Goal: Find specific page/section: Find specific page/section

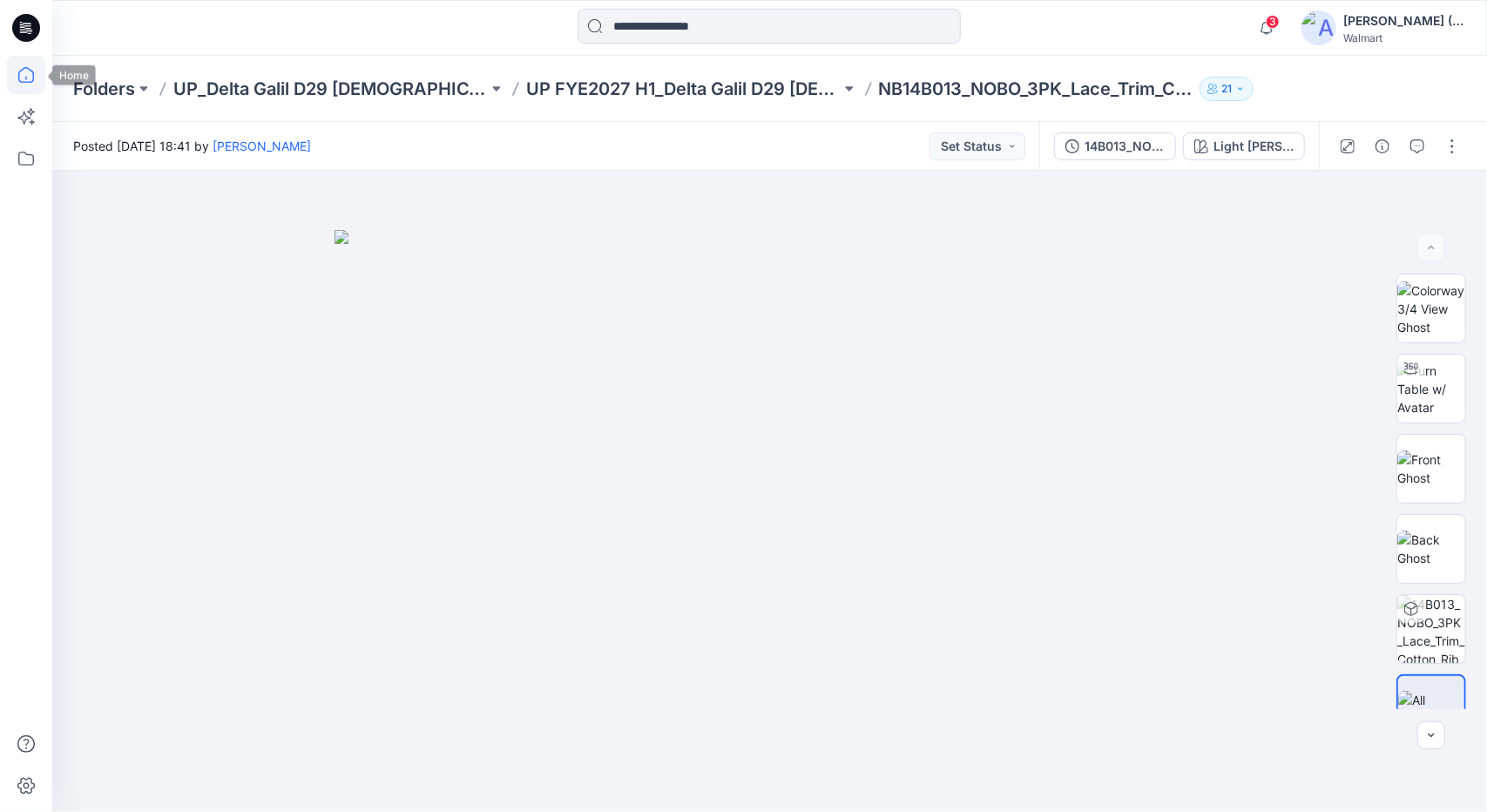
scroll to position [397, 0]
click at [25, 70] on icon at bounding box center [26, 75] width 38 height 38
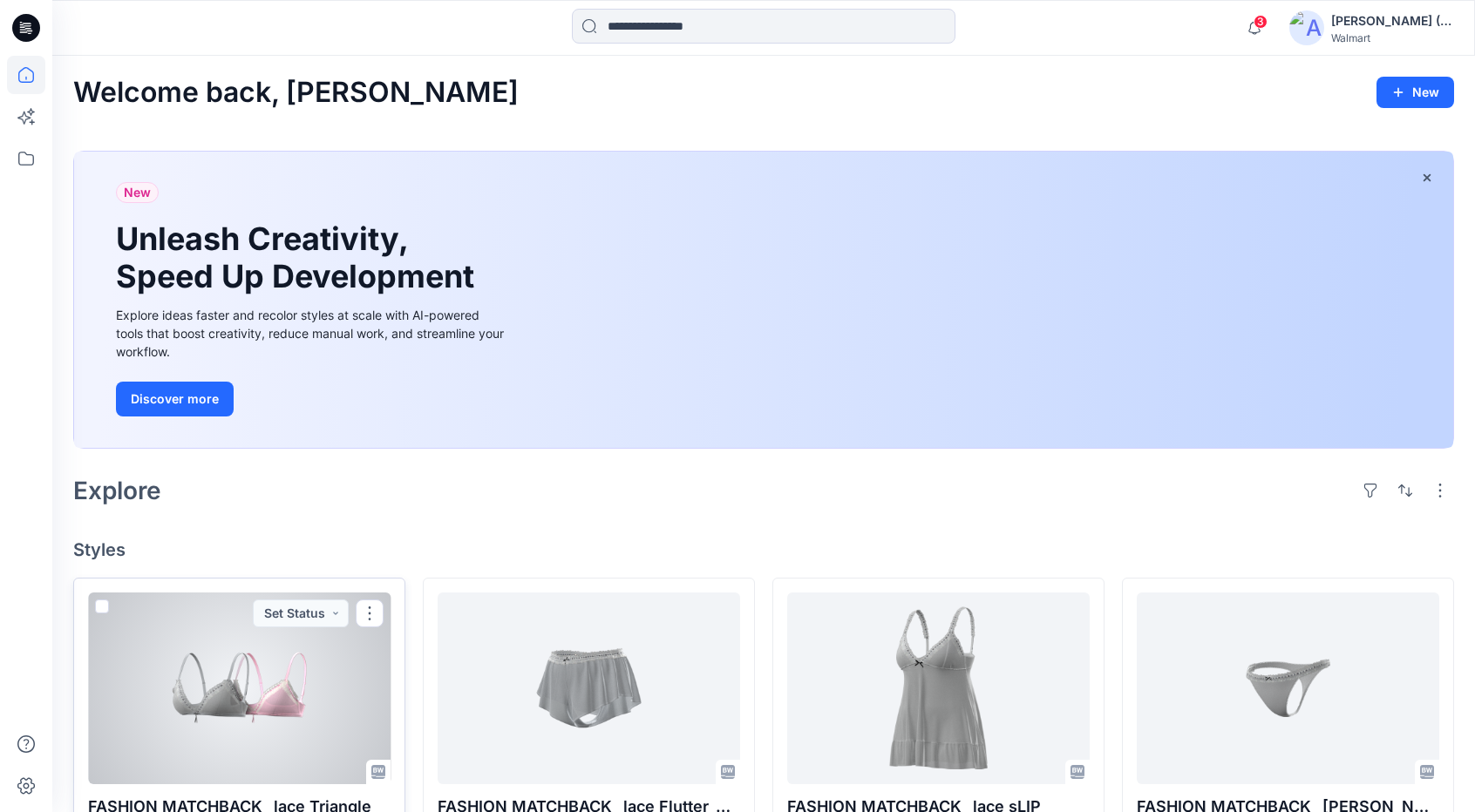
click at [315, 704] on div at bounding box center [239, 687] width 303 height 191
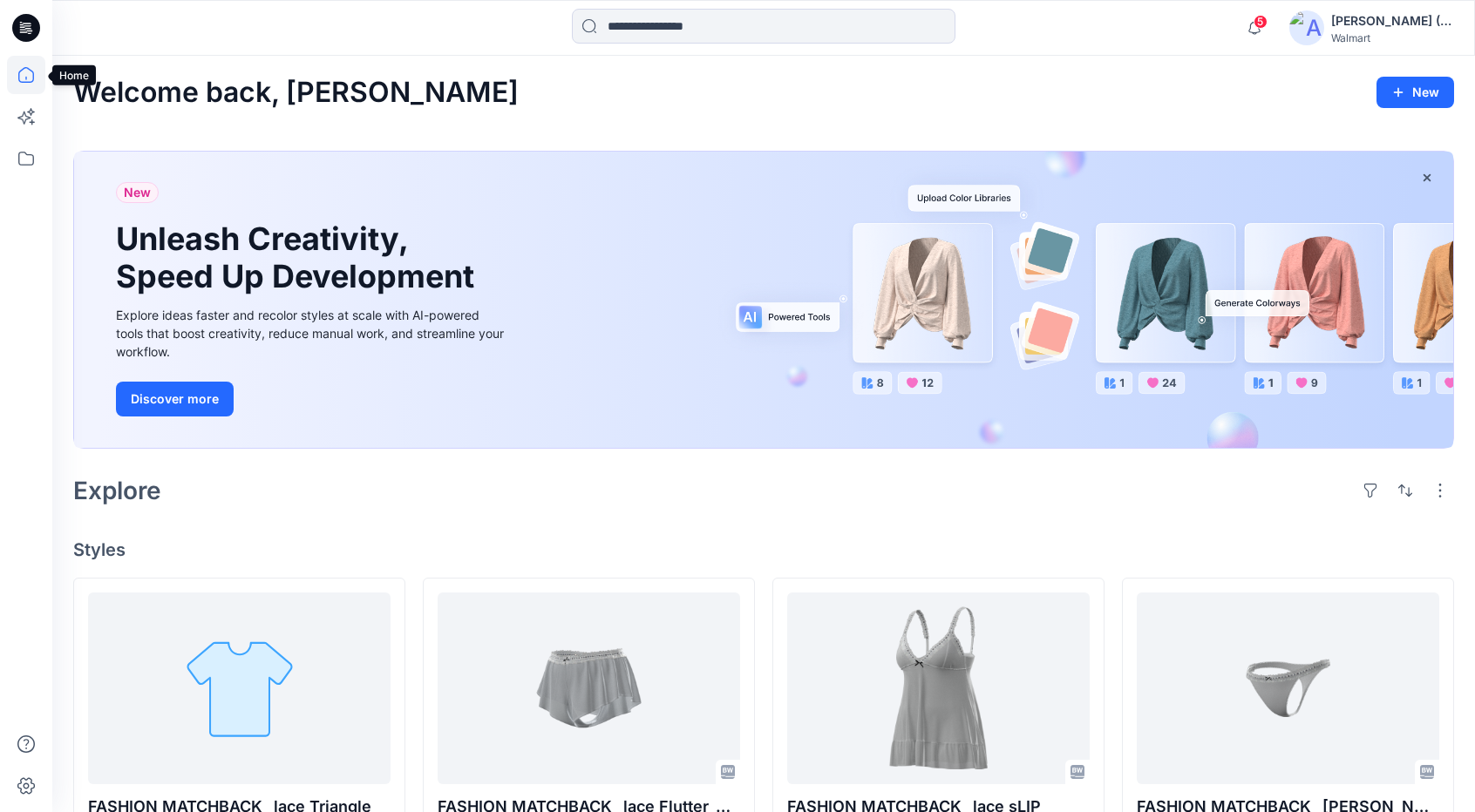
click at [24, 69] on icon at bounding box center [26, 75] width 38 height 38
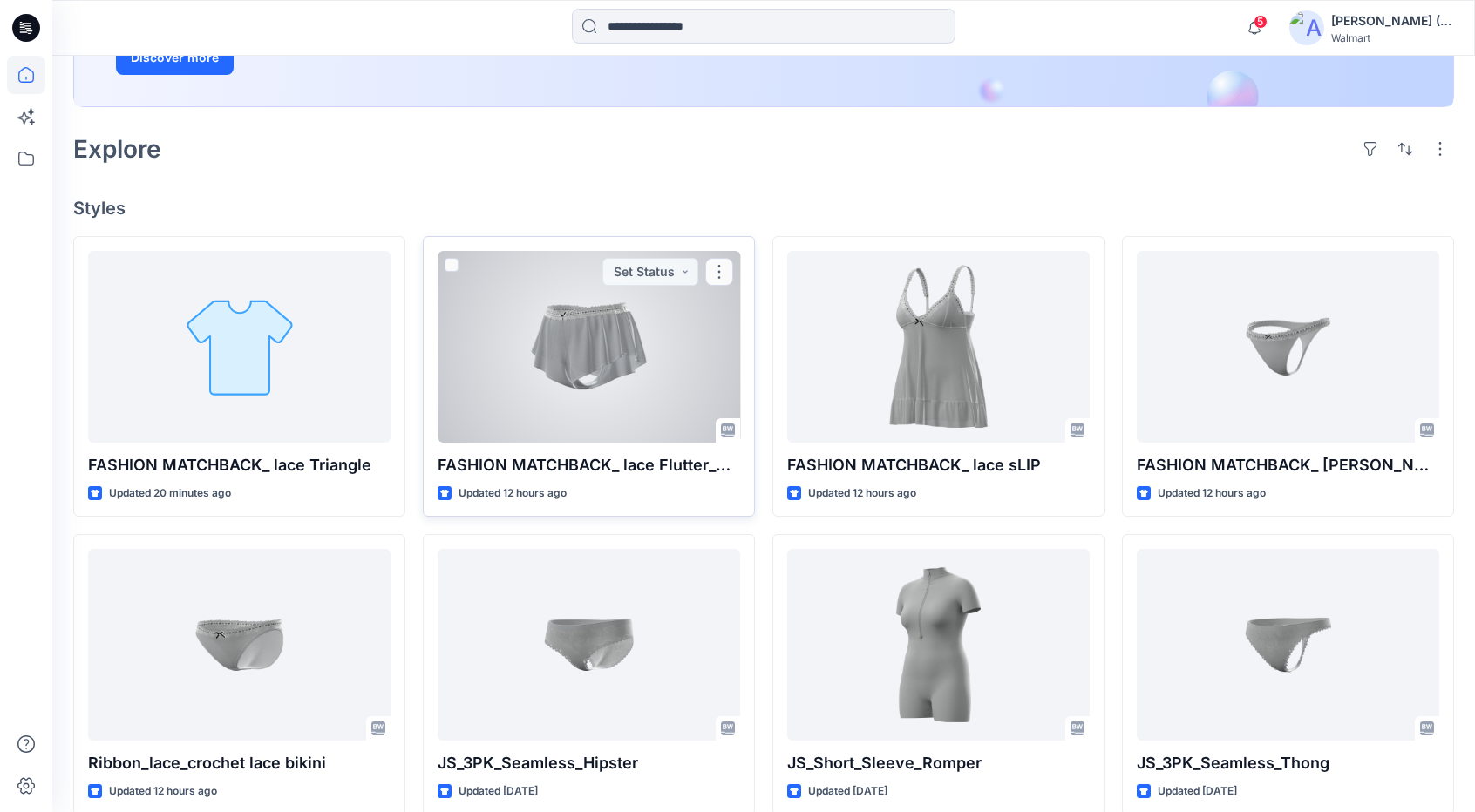
scroll to position [349, 0]
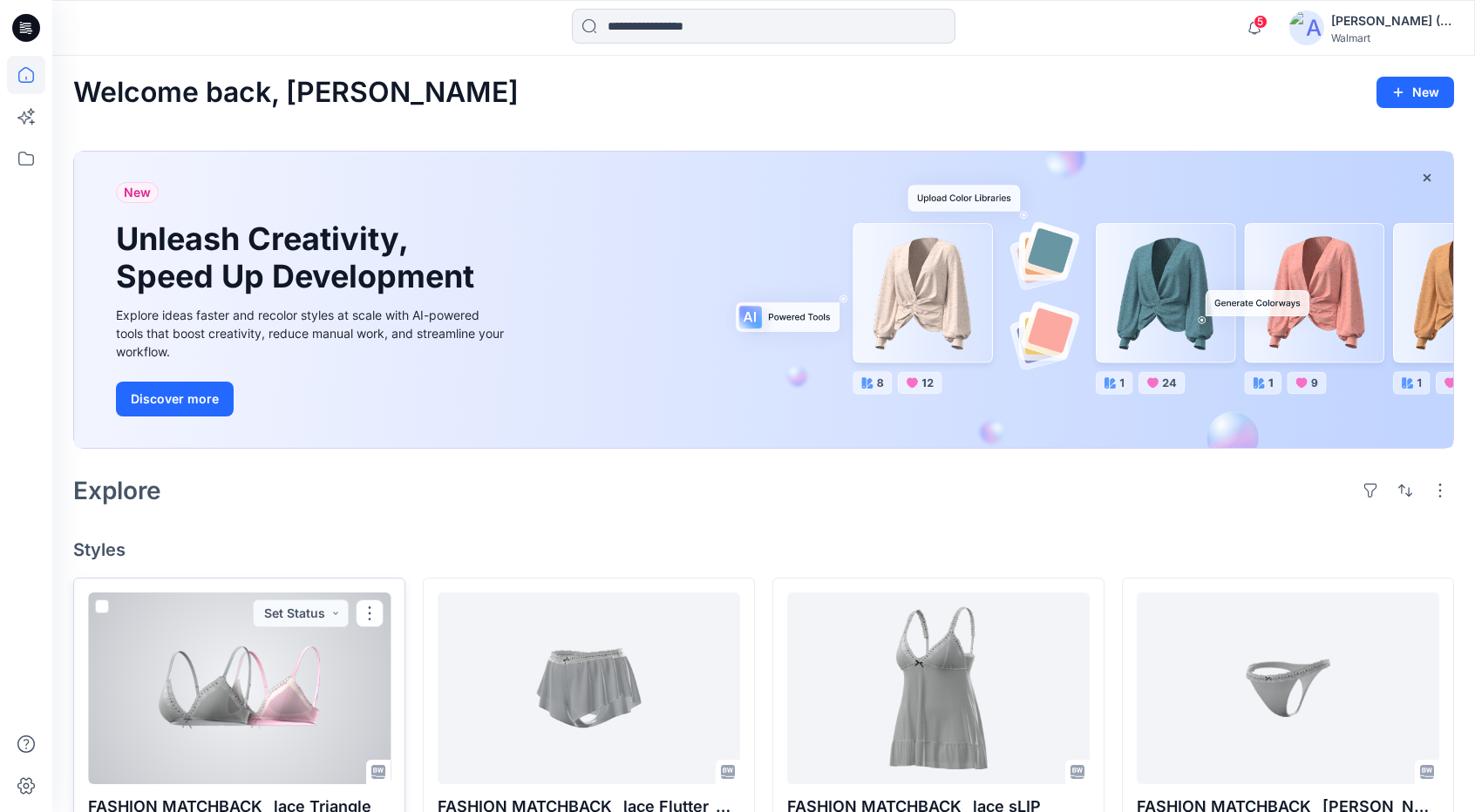
click at [297, 683] on div at bounding box center [239, 687] width 303 height 191
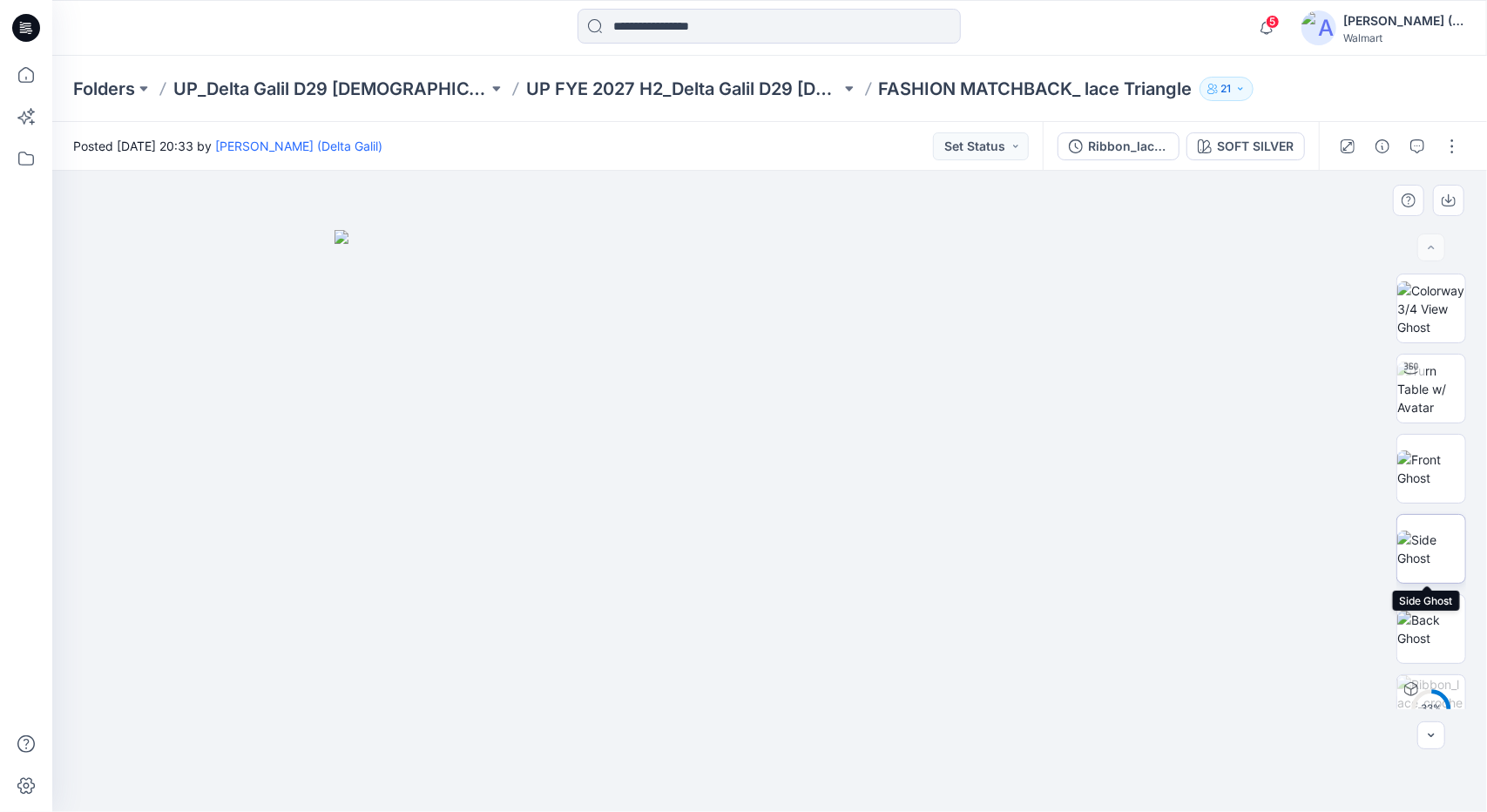
click at [1415, 565] on img at bounding box center [1431, 549] width 68 height 37
click at [1425, 621] on img at bounding box center [1431, 628] width 68 height 37
click at [1447, 312] on img at bounding box center [1431, 308] width 68 height 55
click at [1443, 557] on img at bounding box center [1431, 549] width 68 height 37
click at [1442, 612] on img at bounding box center [1431, 628] width 68 height 37
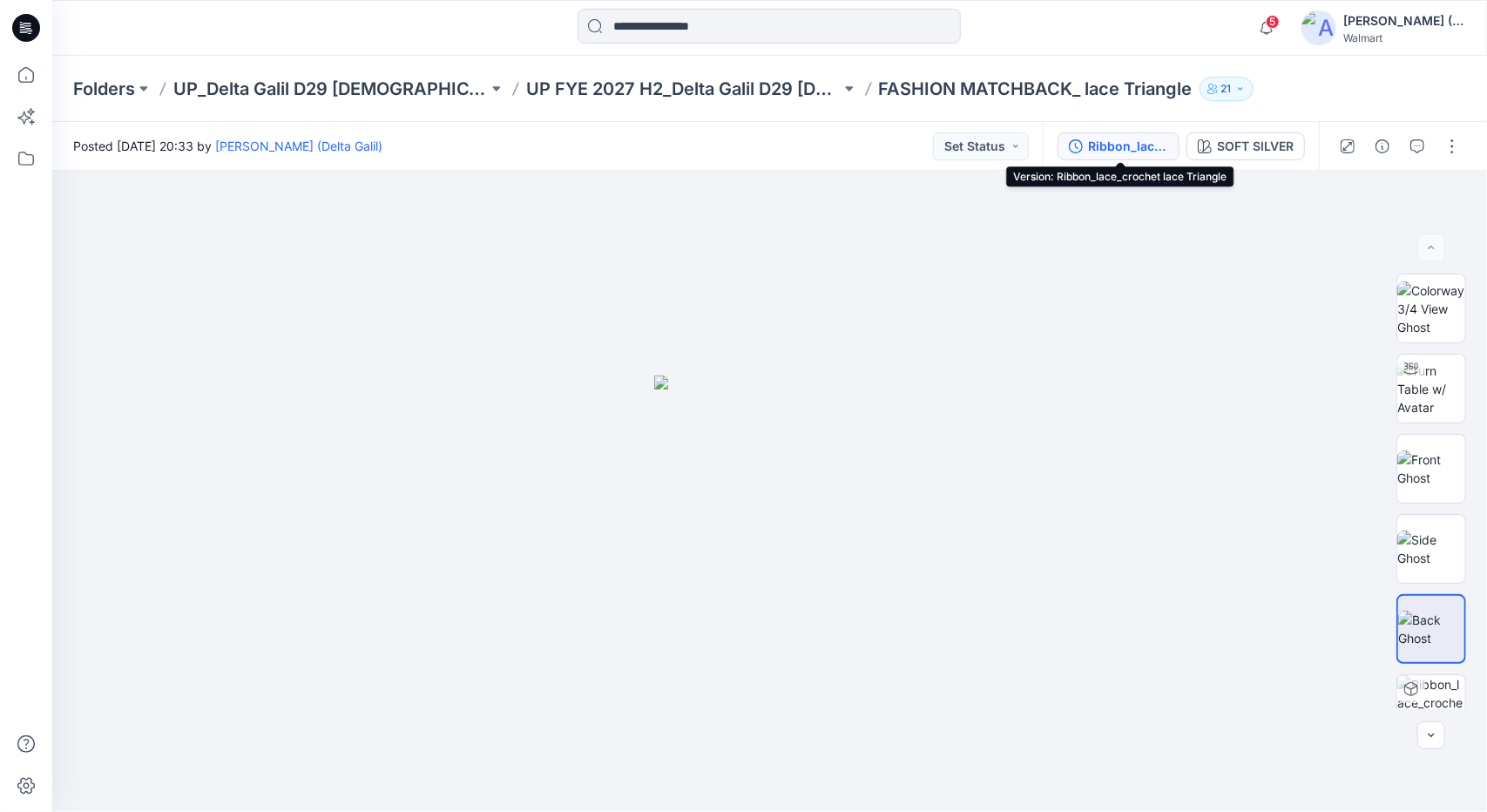
click at [1108, 146] on div "Ribbon_lace_crochet lace Triangle" at bounding box center [1128, 146] width 80 height 19
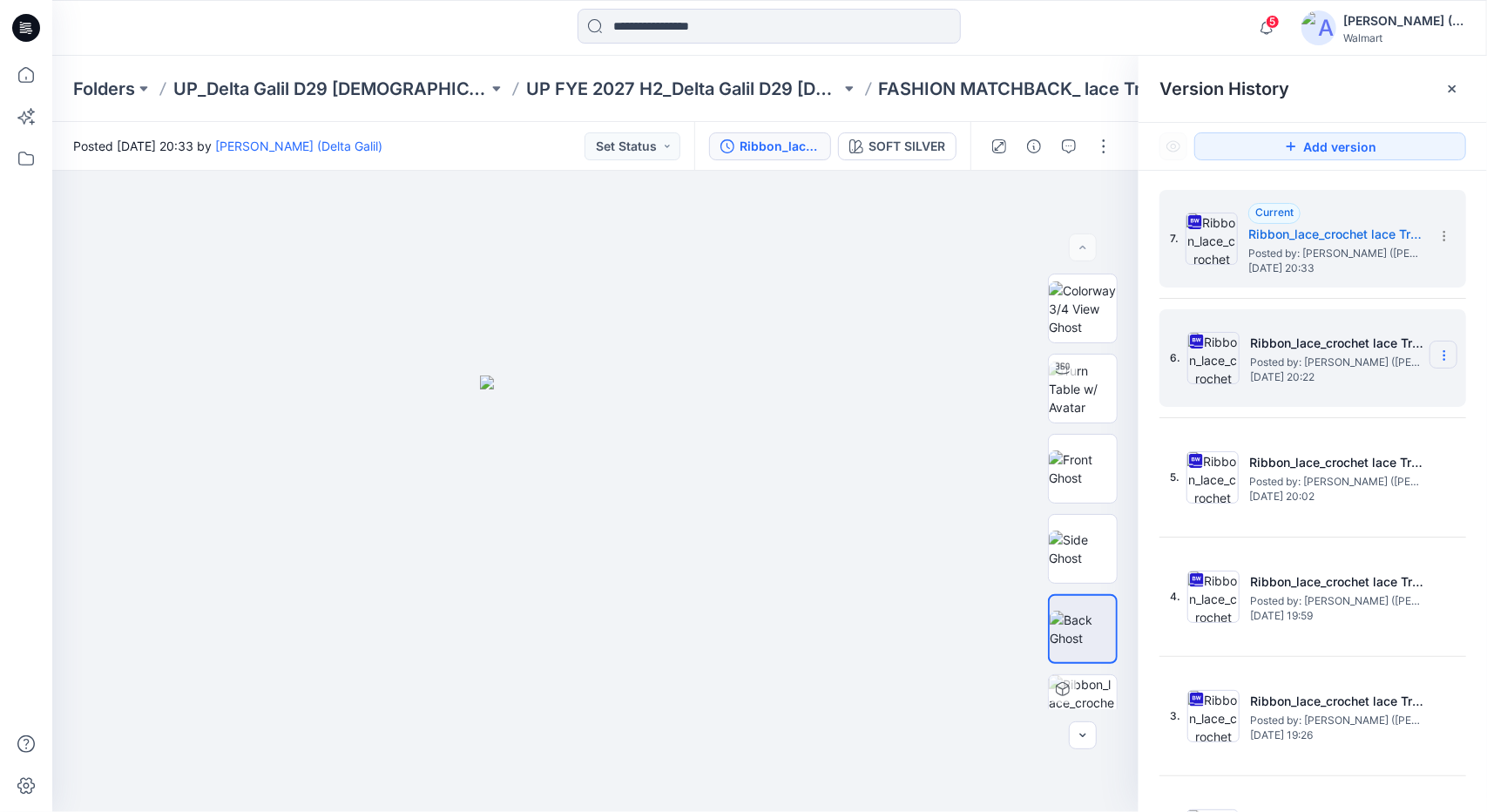
click at [1438, 353] on icon at bounding box center [1445, 356] width 14 height 14
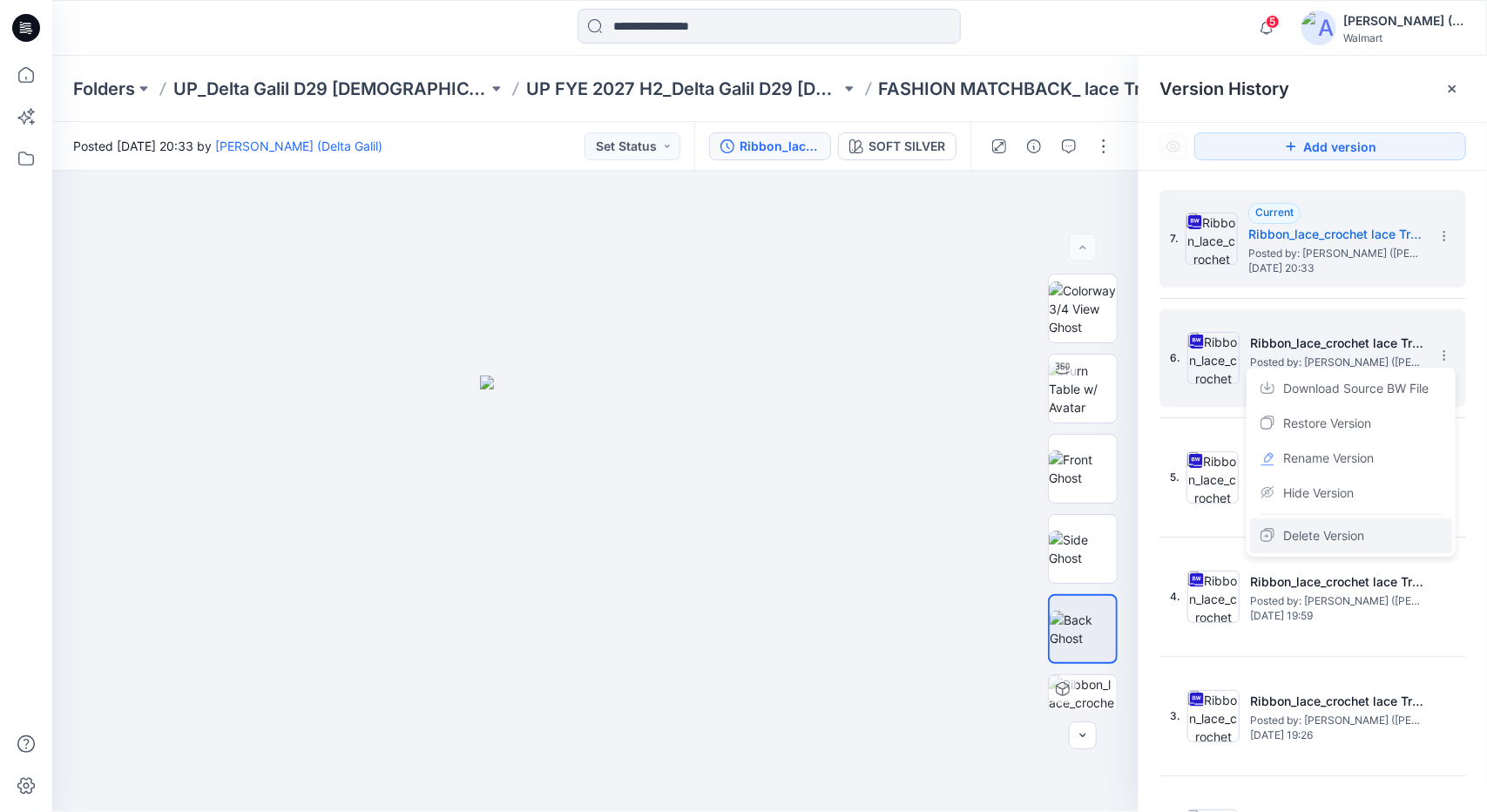
click at [1351, 529] on span "Delete Version" at bounding box center [1324, 536] width 81 height 21
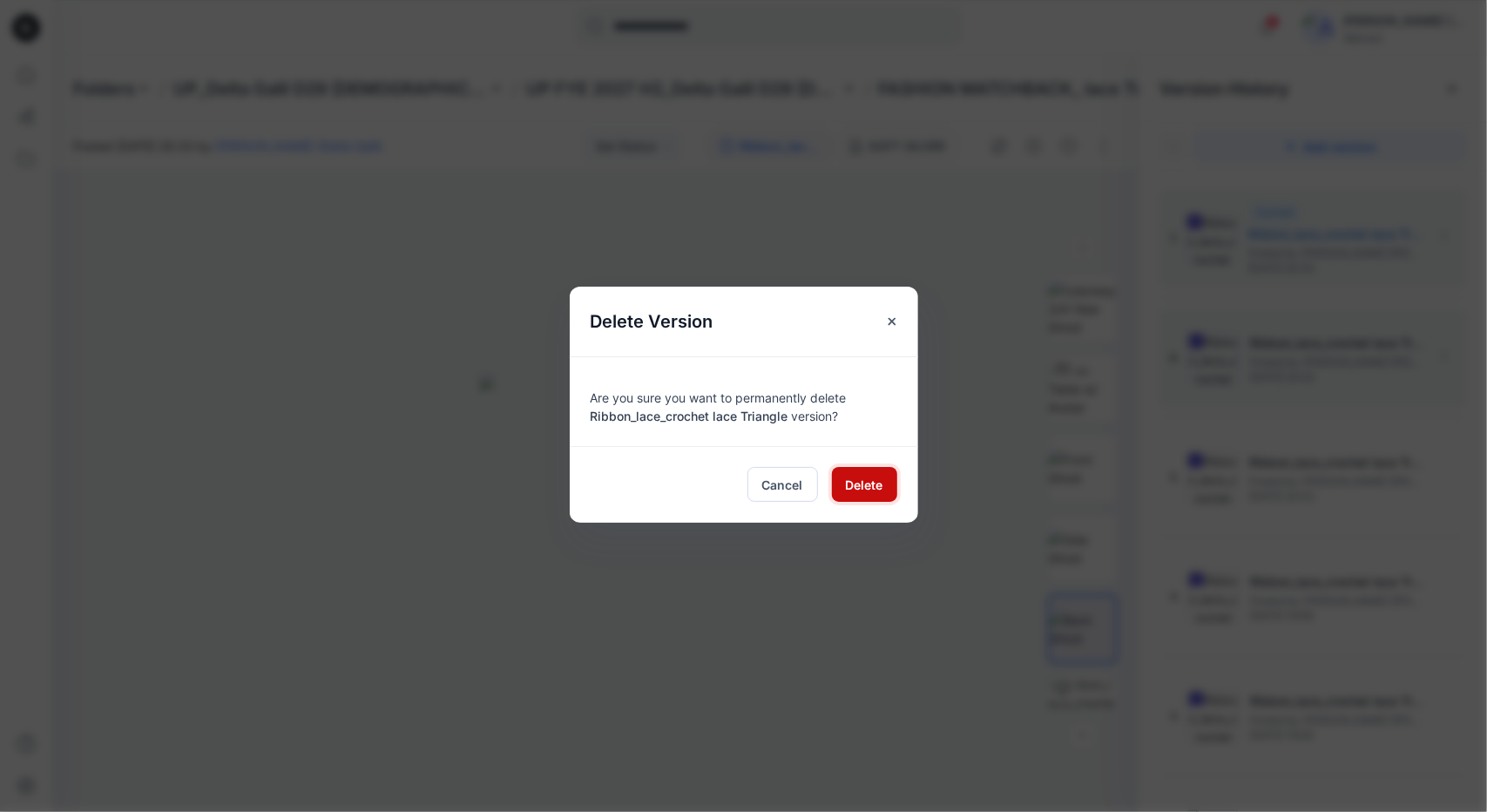
click at [861, 480] on span "Delete" at bounding box center [864, 484] width 37 height 18
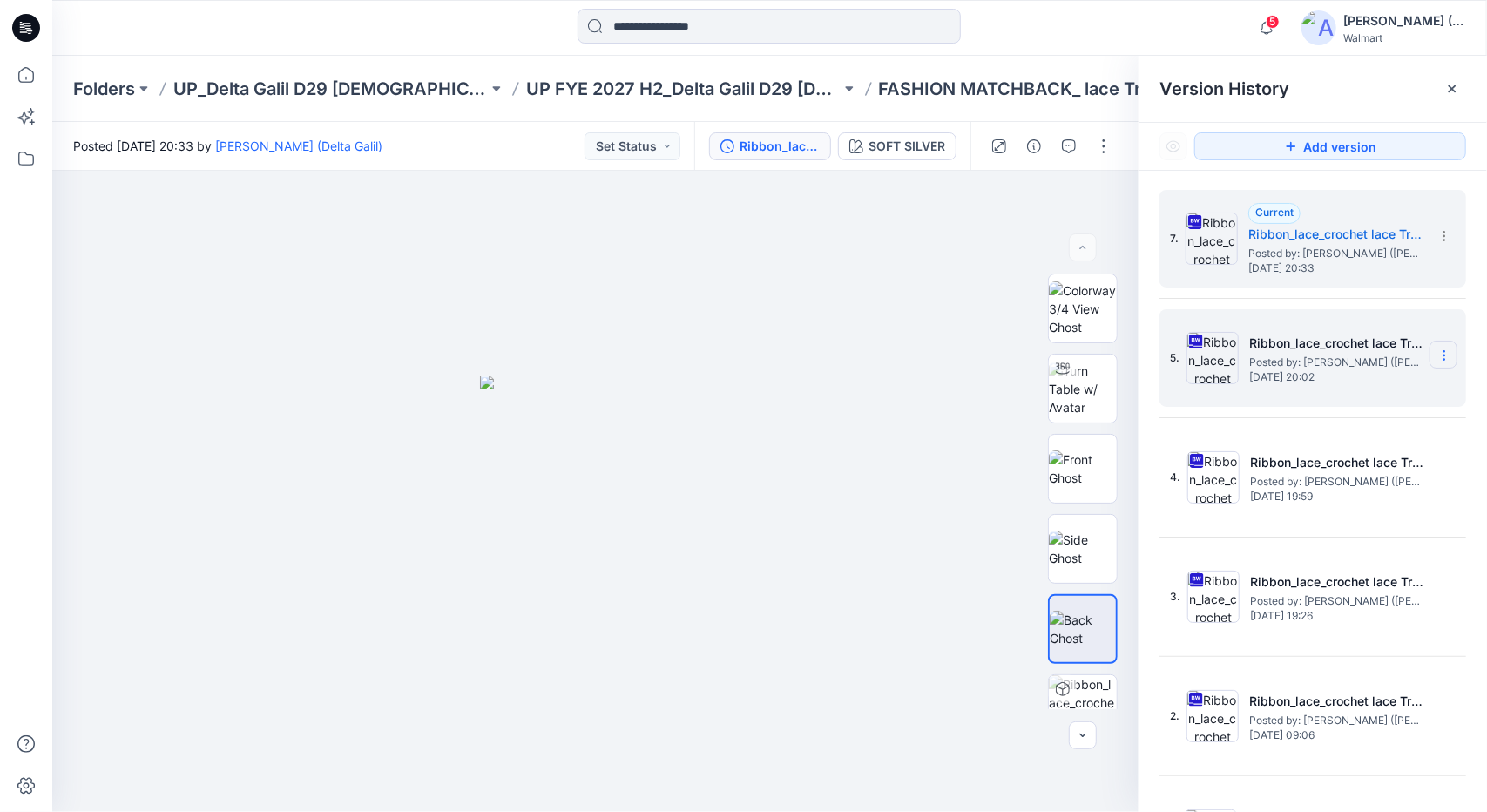
click at [1439, 362] on section at bounding box center [1443, 354] width 28 height 28
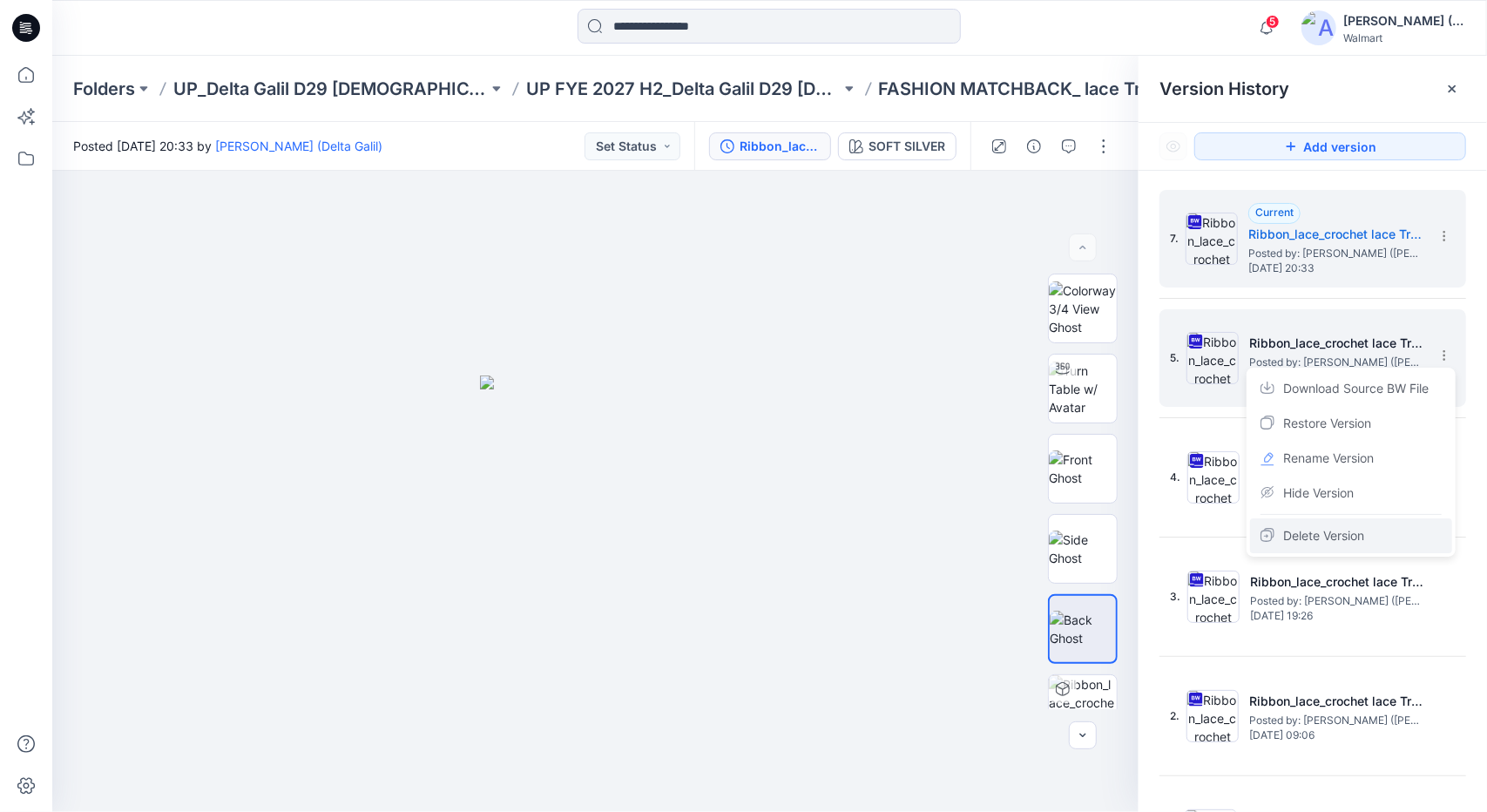
click at [1308, 532] on span "Delete Version" at bounding box center [1324, 536] width 81 height 21
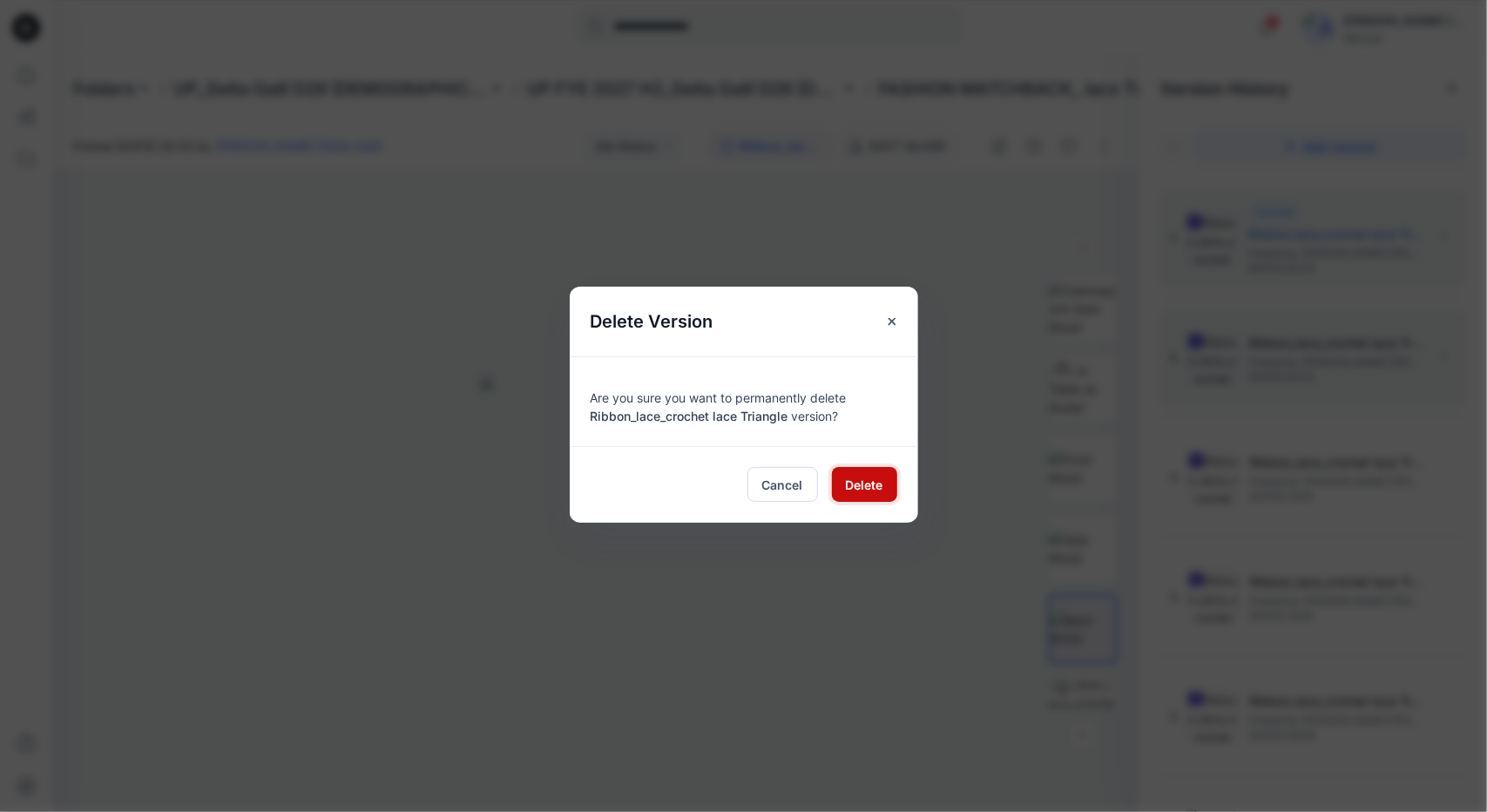
click at [855, 476] on span "Delete" at bounding box center [864, 484] width 37 height 18
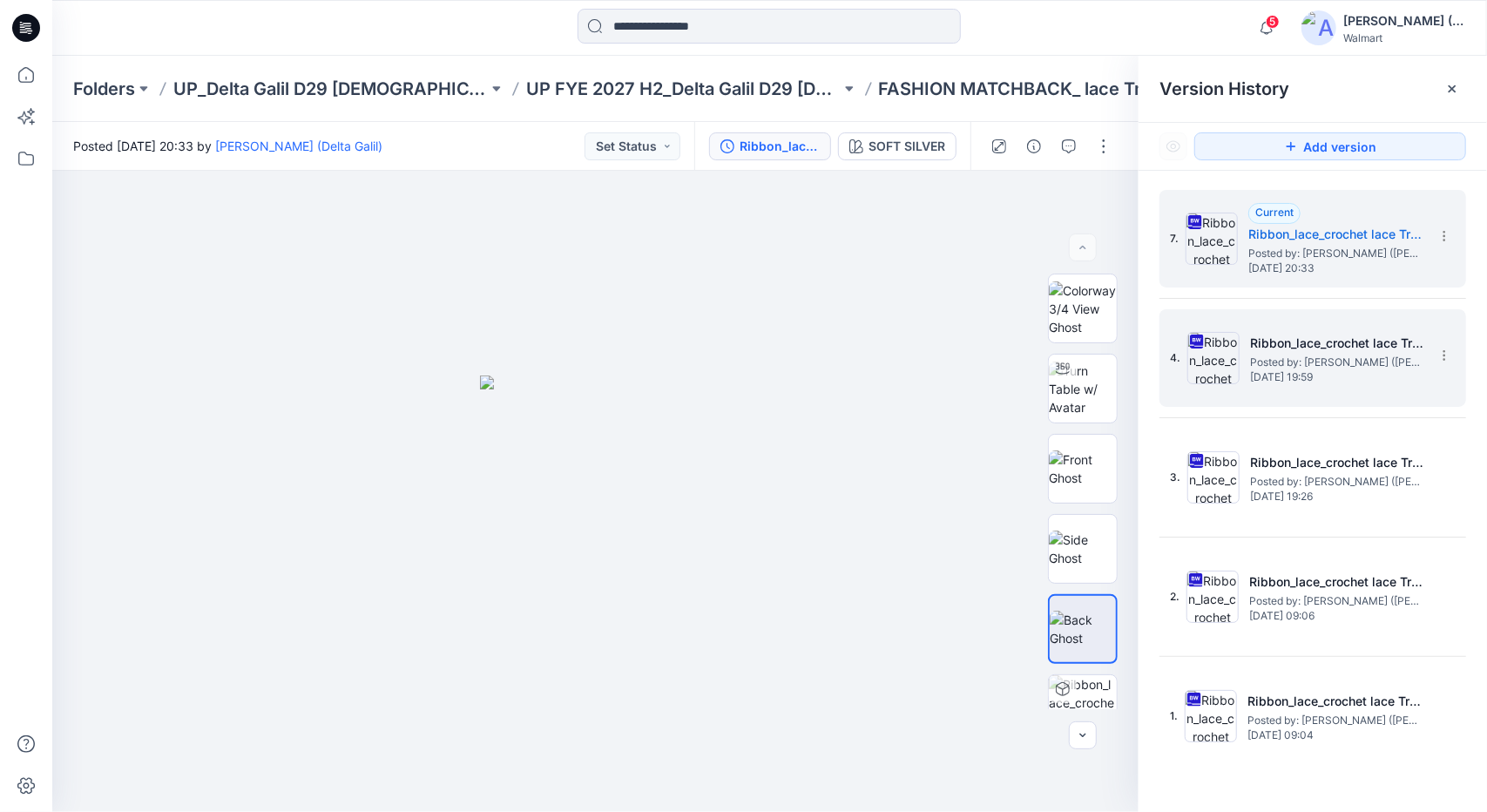
click at [1324, 381] on span "[DATE] 19:59" at bounding box center [1337, 377] width 174 height 12
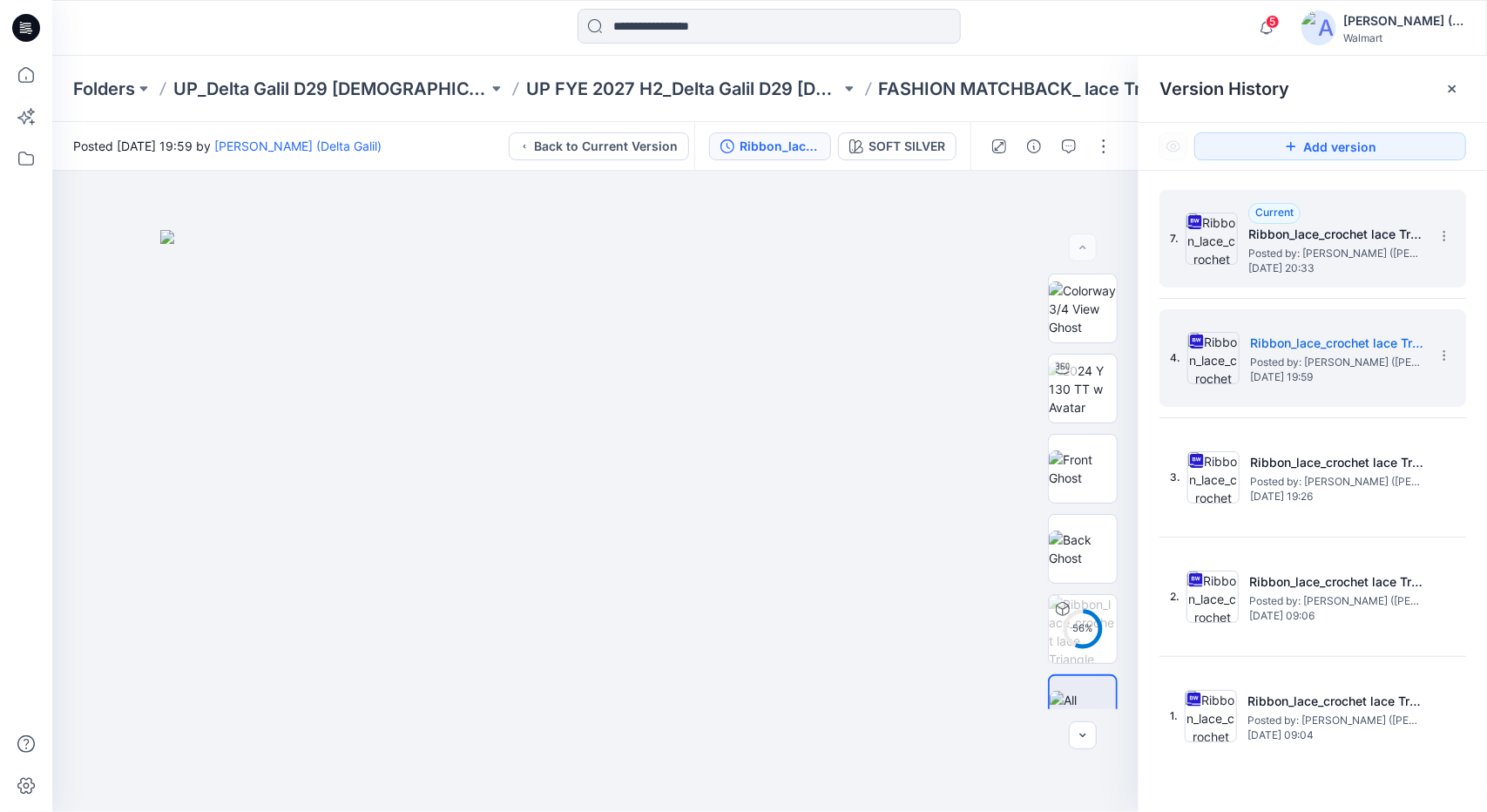
click at [1384, 248] on span "Posted by: [PERSON_NAME] ([PERSON_NAME])" at bounding box center [1335, 254] width 174 height 17
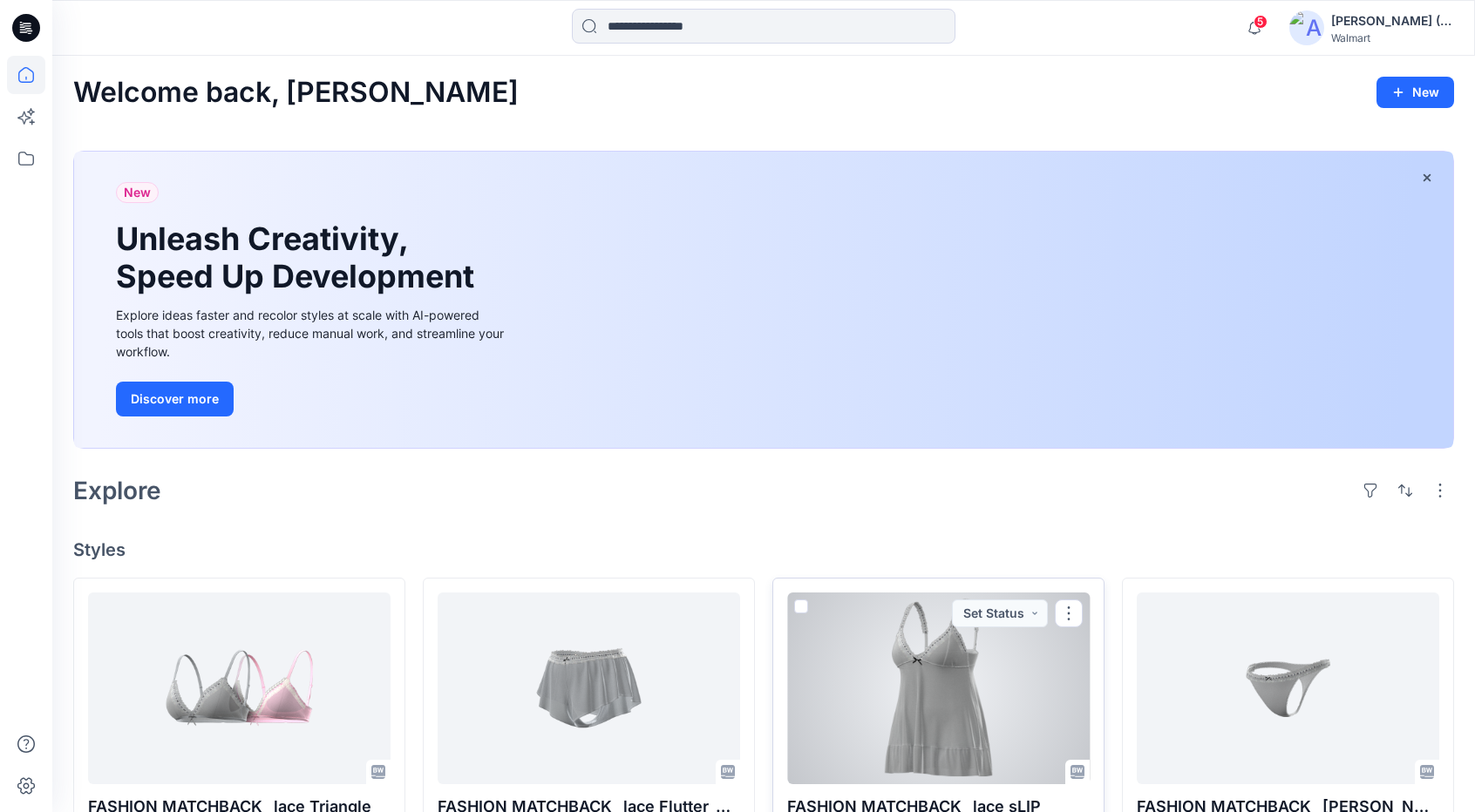
click at [953, 741] on div at bounding box center [938, 687] width 303 height 191
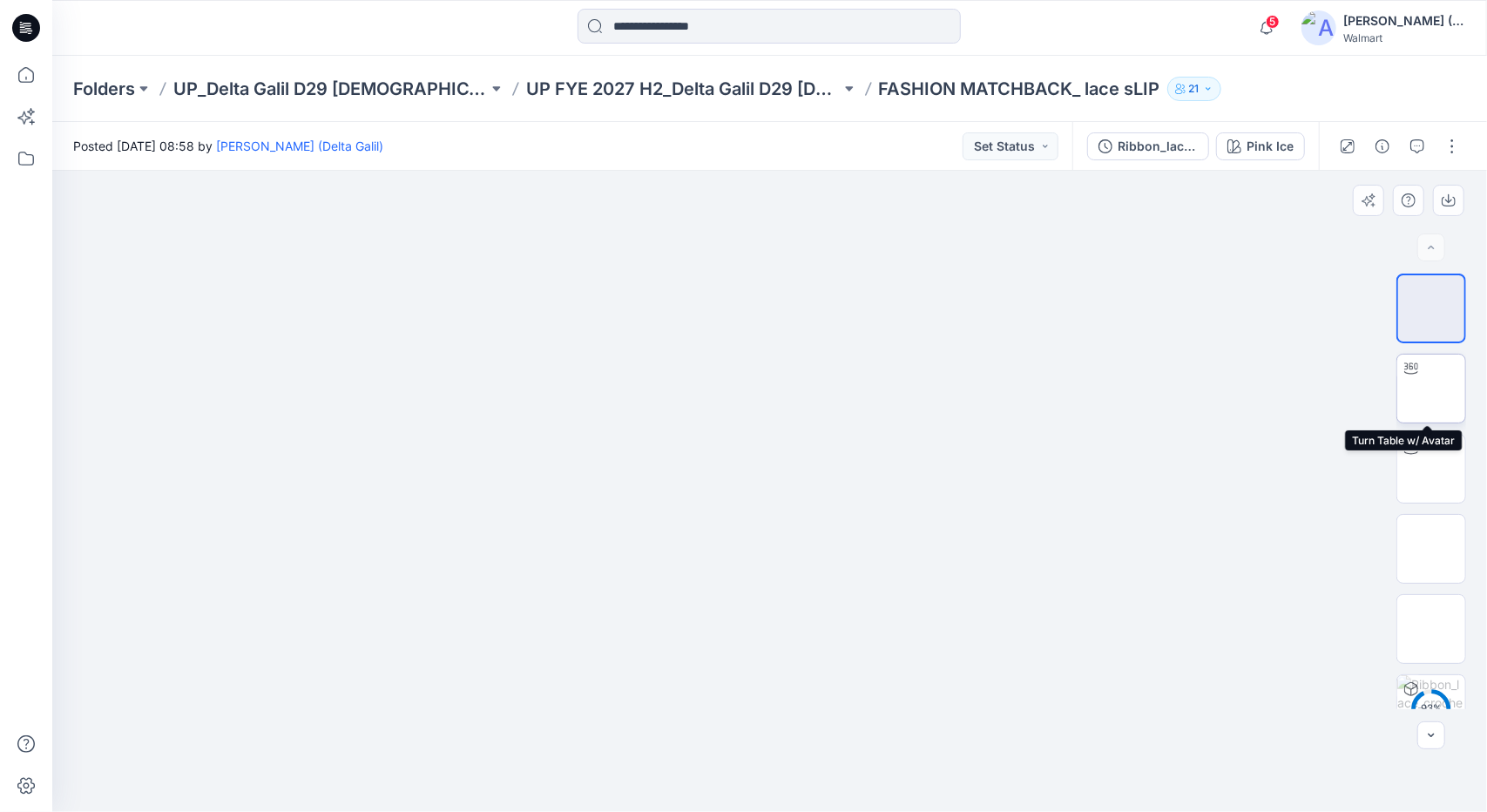
click at [1431, 388] on img at bounding box center [1431, 388] width 0 height 0
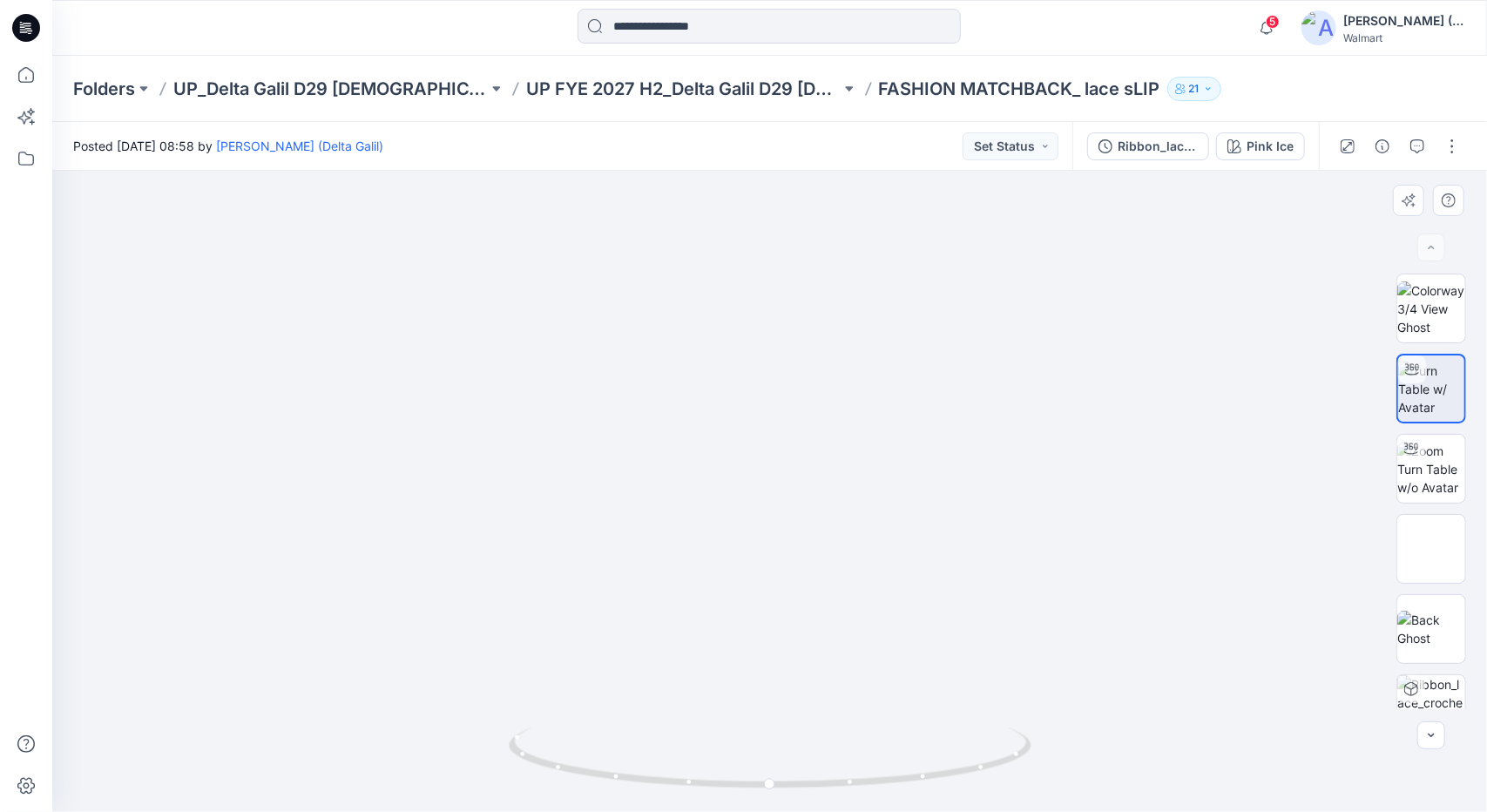
drag, startPoint x: 824, startPoint y: 460, endPoint x: 810, endPoint y: 548, distance: 89.1
click at [857, 786] on icon at bounding box center [772, 760] width 527 height 65
drag, startPoint x: 857, startPoint y: 786, endPoint x: 962, endPoint y: 765, distance: 107.1
click at [962, 765] on icon at bounding box center [772, 760] width 527 height 65
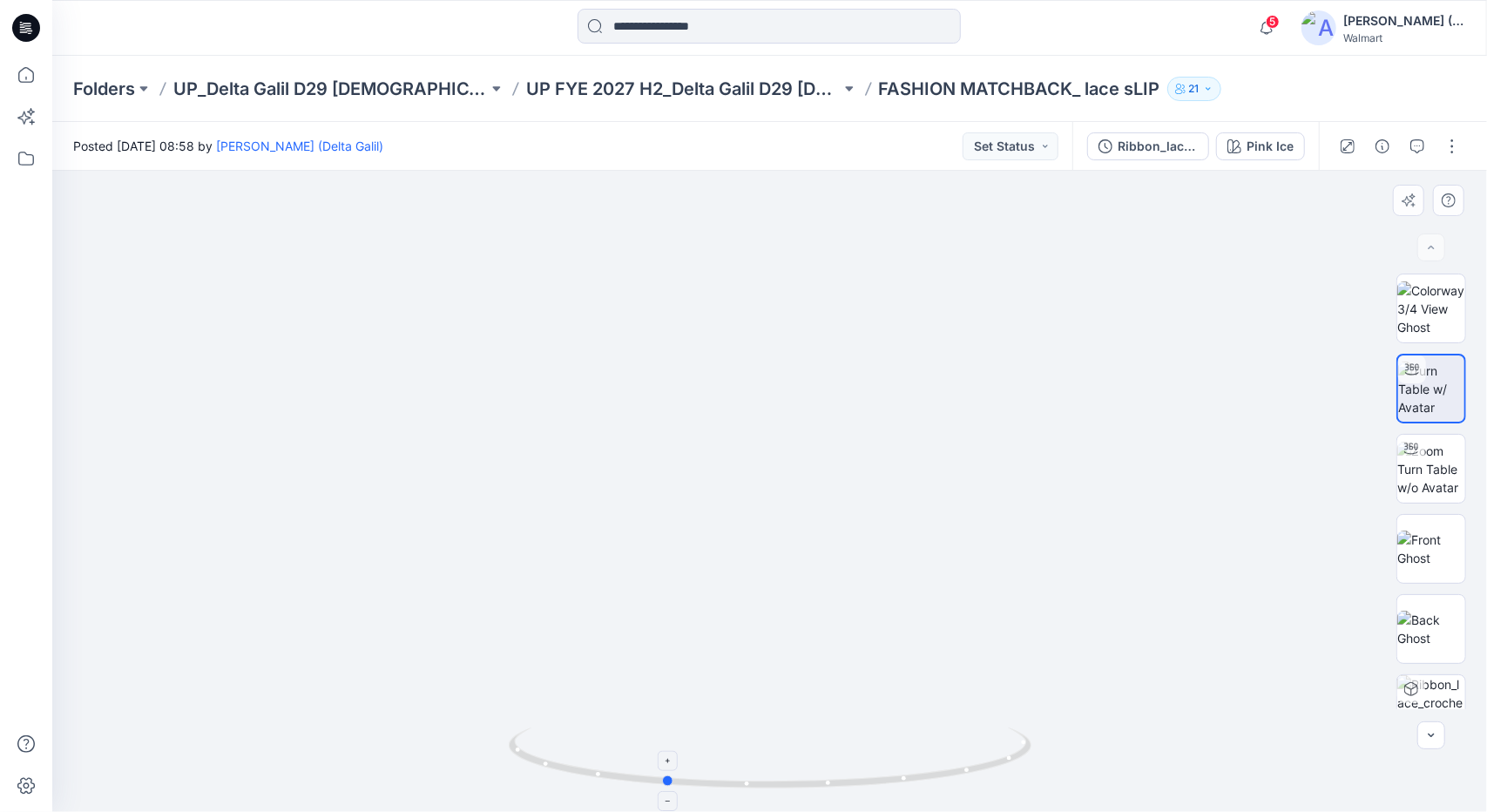
drag, startPoint x: 962, startPoint y: 765, endPoint x: 752, endPoint y: 751, distance: 210.5
click at [752, 751] on icon at bounding box center [772, 760] width 527 height 65
